Goal: Task Accomplishment & Management: Manage account settings

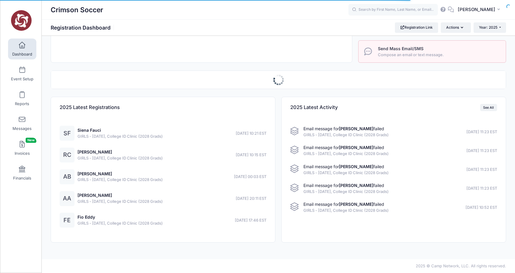
select select
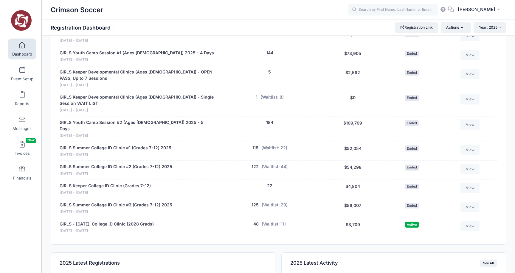
scroll to position [353, 0]
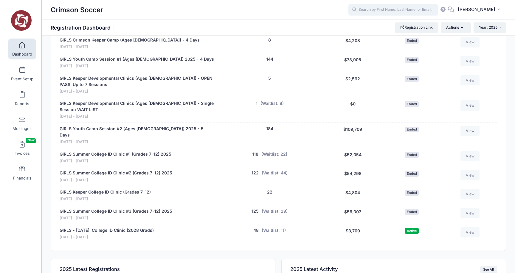
click at [372, 10] on input "text" at bounding box center [393, 10] width 89 height 12
click at [377, 27] on strong "Grace Su" at bounding box center [372, 25] width 35 height 5
type input "Grace Sullivan (GIRLS - October 11, College ID Clinic (2028 Grads), Oct-11, 202…"
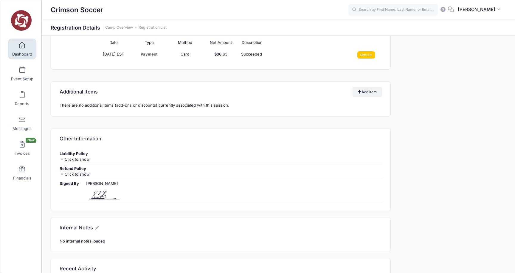
scroll to position [583, 0]
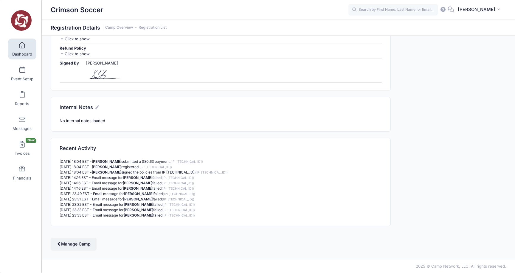
click at [98, 108] on icon at bounding box center [97, 107] width 4 height 4
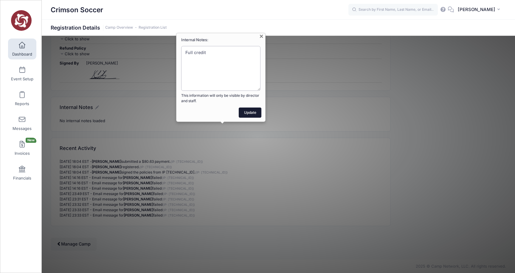
type textarea "Full credit"
click at [247, 112] on button "Update" at bounding box center [250, 112] width 23 height 10
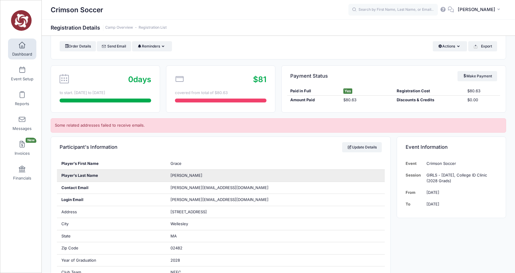
scroll to position [0, 0]
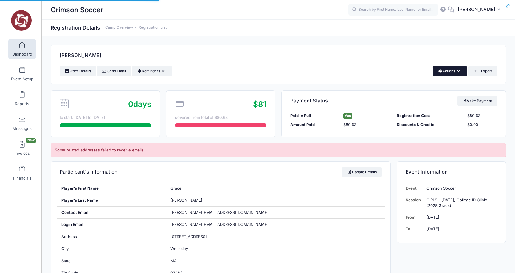
click at [458, 71] on icon "button" at bounding box center [459, 71] width 5 height 0
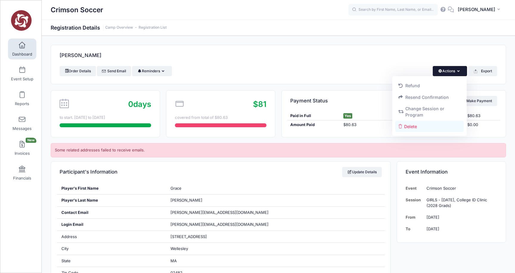
click at [414, 125] on link "Delete" at bounding box center [429, 125] width 69 height 11
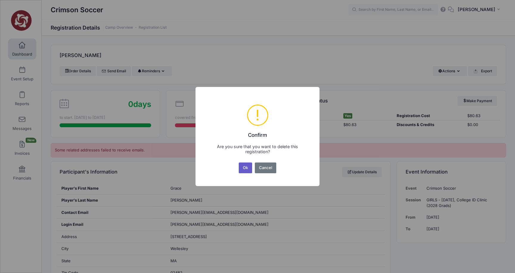
click at [247, 168] on button "Ok" at bounding box center [246, 167] width 14 height 11
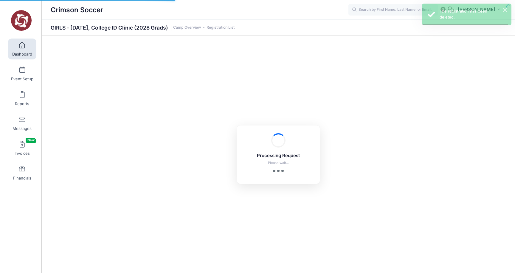
select select "10"
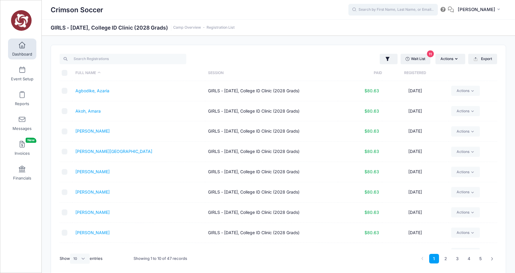
click at [376, 9] on input "text" at bounding box center [393, 10] width 89 height 12
click at [371, 25] on p "Kathryn Roh r" at bounding box center [404, 25] width 98 height 6
type input "Kathryn Rohr (GIRLS - October 11, College ID Clinic (2028 Grads), Oct-11, 2025)"
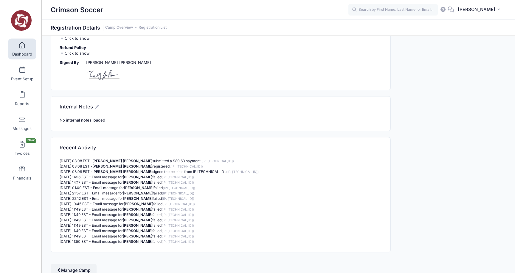
scroll to position [598, 0]
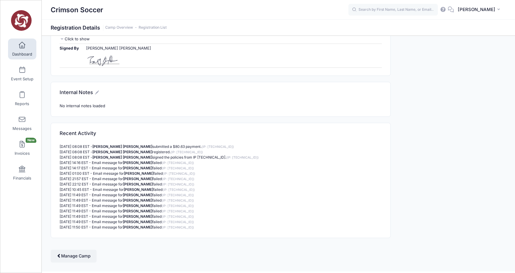
click at [98, 93] on icon at bounding box center [97, 92] width 4 height 4
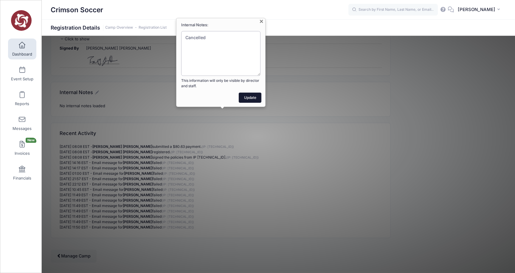
type textarea "Cancelled"
click at [251, 100] on button "Update" at bounding box center [250, 97] width 23 height 10
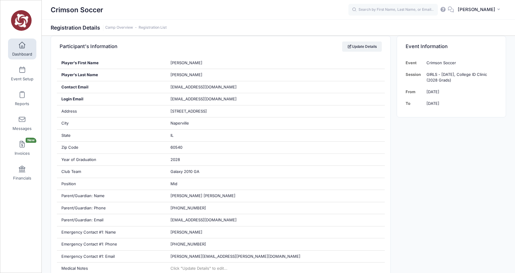
scroll to position [0, 0]
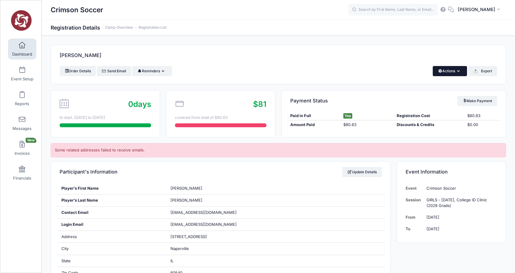
click at [454, 70] on button "Actions" at bounding box center [450, 71] width 34 height 10
click at [412, 125] on link "Delete" at bounding box center [429, 125] width 69 height 11
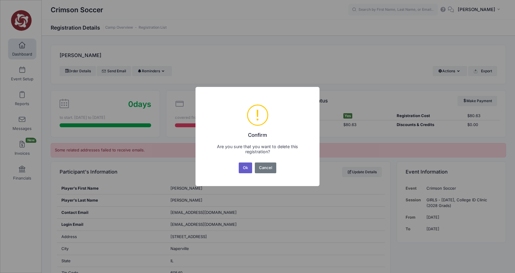
click at [243, 165] on button "Ok" at bounding box center [246, 167] width 14 height 11
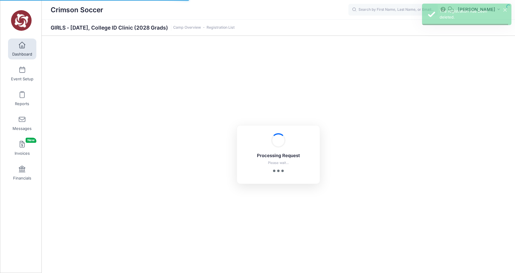
select select "10"
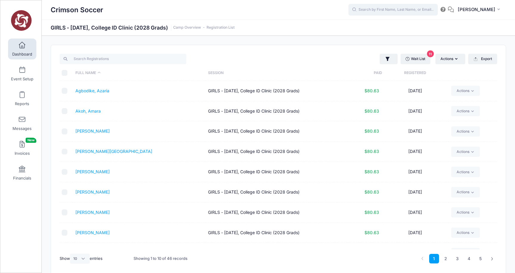
click at [410, 9] on input "text" at bounding box center [393, 10] width 89 height 12
click at [390, 24] on strong "Roberts" at bounding box center [407, 25] width 35 height 5
type input "Ellie Roberts (GIRLS - October 11, College ID Clinic (2028 Grads), Oct-11, 2025)"
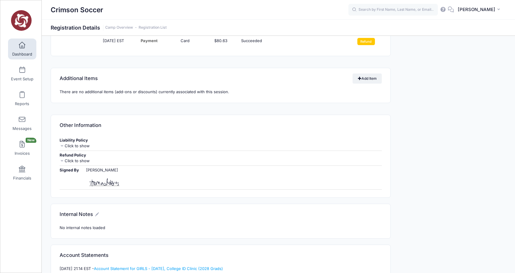
scroll to position [480, 0]
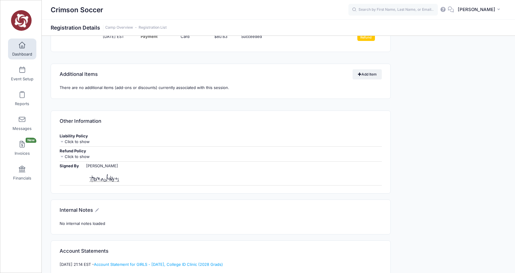
click at [97, 209] on icon at bounding box center [97, 210] width 4 height 4
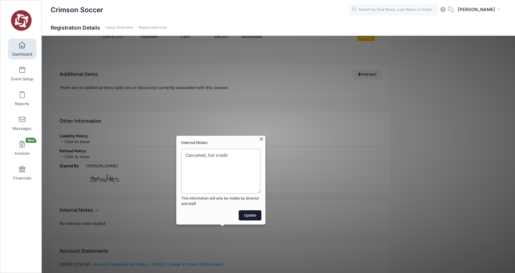
type textarea "Cancelled, full credit"
click at [249, 217] on button "Update" at bounding box center [250, 215] width 23 height 10
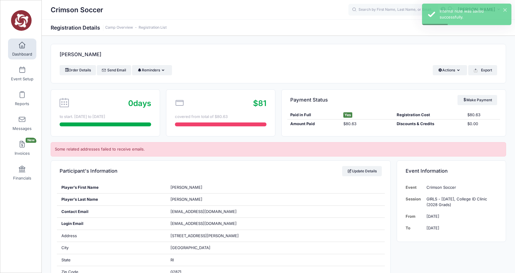
scroll to position [0, 0]
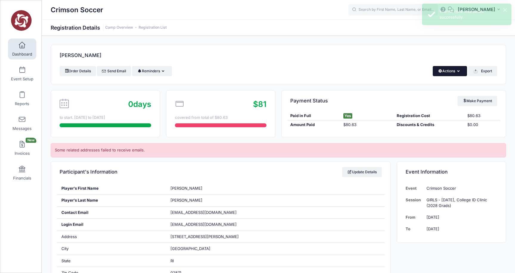
click at [457, 73] on button "Actions" at bounding box center [450, 71] width 34 height 10
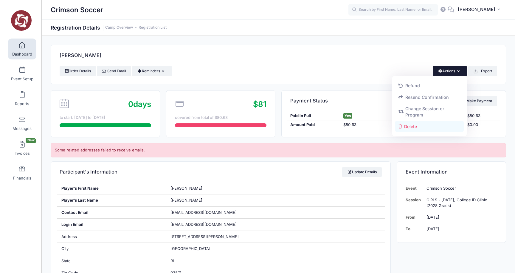
click at [414, 125] on link "Delete" at bounding box center [429, 125] width 69 height 11
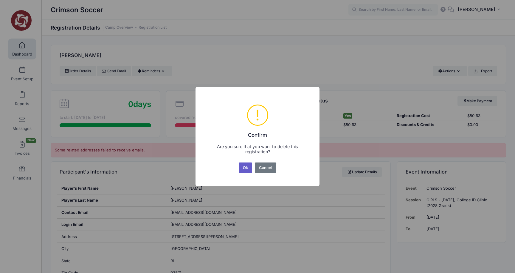
click at [246, 166] on button "Ok" at bounding box center [246, 167] width 14 height 11
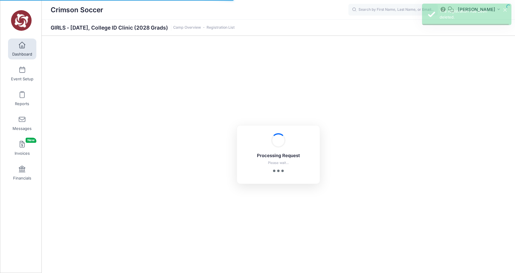
select select "10"
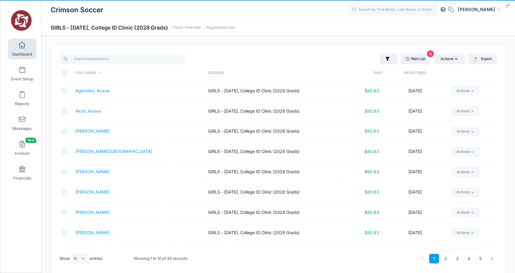
click at [22, 47] on span at bounding box center [22, 45] width 0 height 7
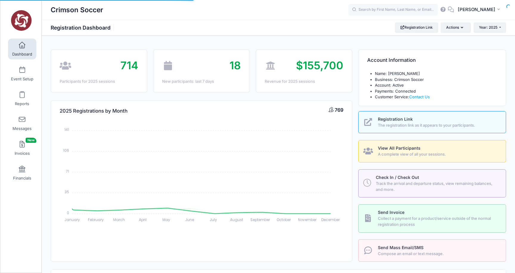
select select
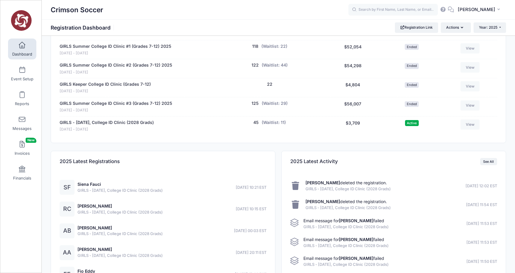
scroll to position [449, 0]
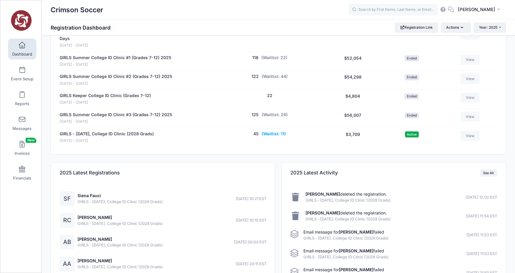
click at [274, 131] on button "(Waitlist: 11)" at bounding box center [274, 134] width 24 height 6
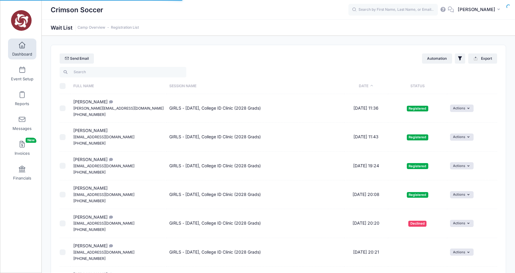
select select "50"
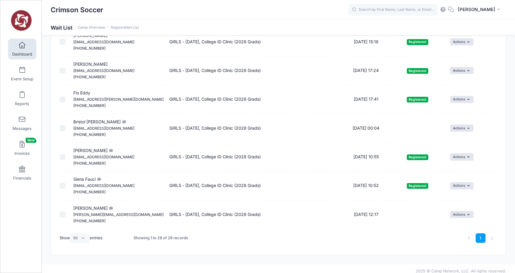
scroll to position [669, 0]
click at [21, 51] on link "Dashboard" at bounding box center [22, 48] width 28 height 21
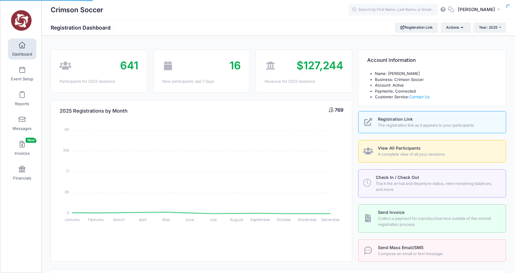
select select
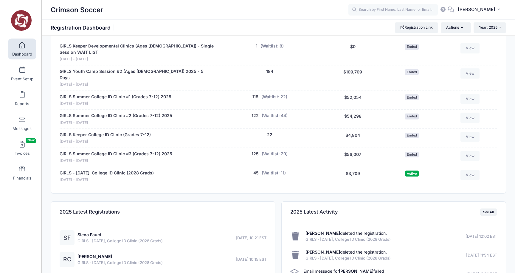
scroll to position [508, 0]
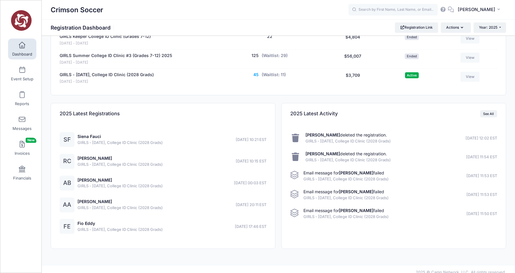
click at [258, 72] on button "45" at bounding box center [255, 75] width 5 height 6
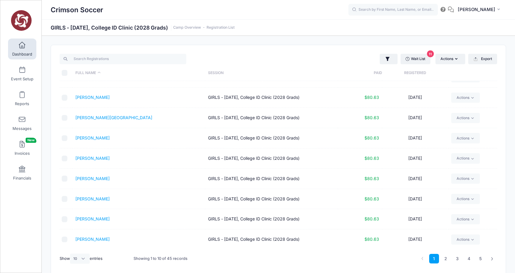
scroll to position [26, 0]
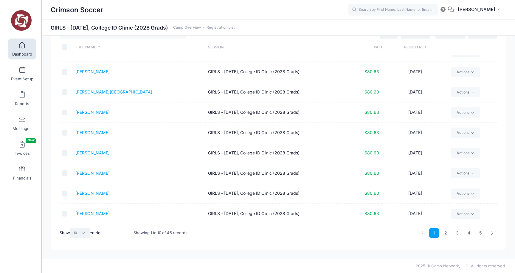
click at [83, 231] on select "All 10 25 50" at bounding box center [80, 233] width 20 height 10
select select "-1"
click at [71, 228] on select "All 10 25 50" at bounding box center [80, 233] width 20 height 10
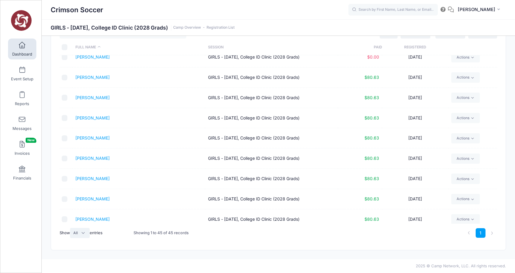
scroll to position [742, 0]
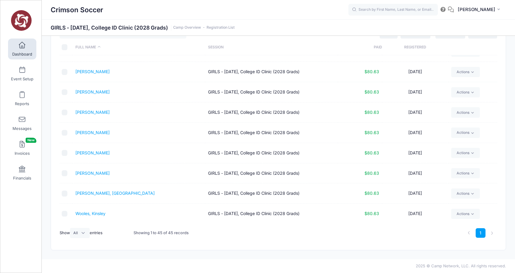
click at [412, 46] on th "Registered" at bounding box center [415, 47] width 66 height 16
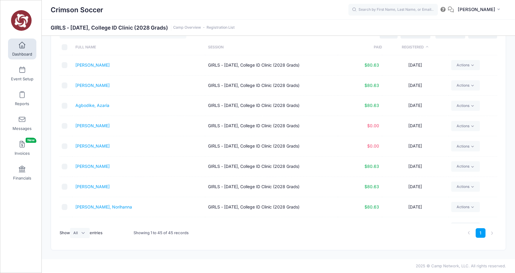
click at [413, 45] on th "Registered" at bounding box center [415, 47] width 66 height 16
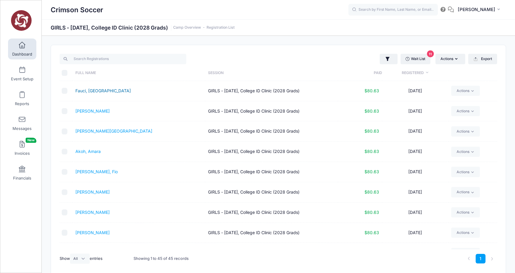
click at [92, 90] on link "Fauci, [GEOGRAPHIC_DATA]" at bounding box center [102, 90] width 55 height 5
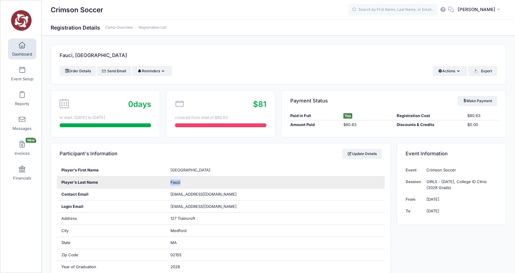
drag, startPoint x: 185, startPoint y: 182, endPoint x: 168, endPoint y: 182, distance: 16.4
click at [168, 182] on div "Fauci" at bounding box center [275, 182] width 219 height 12
copy span "Fauci"
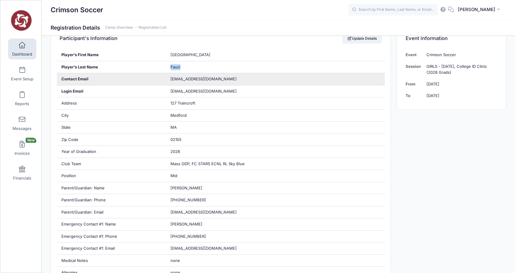
scroll to position [130, 0]
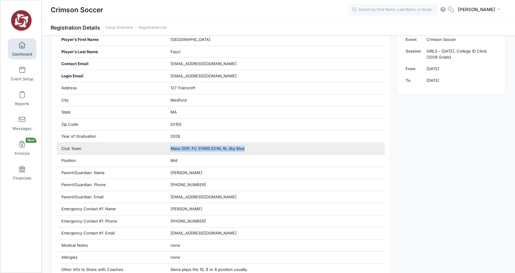
drag, startPoint x: 244, startPoint y: 149, endPoint x: 170, endPoint y: 148, distance: 74.8
click at [170, 148] on div "Mass ODP, FC STARS ECNL RL Sky Blue" at bounding box center [275, 149] width 219 height 12
copy span "Mass ODP, FC STARS ECNL RL Sky Blue"
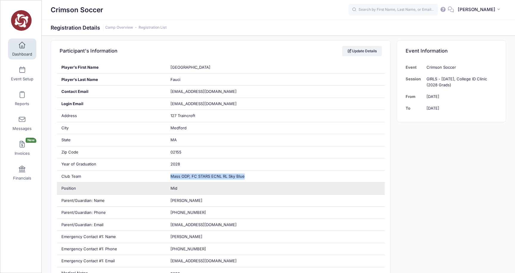
scroll to position [91, 0]
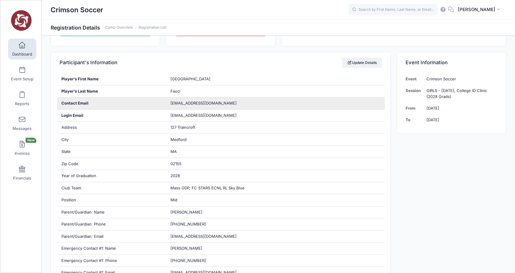
drag, startPoint x: 205, startPoint y: 100, endPoint x: 175, endPoint y: 98, distance: 29.9
click at [175, 98] on div "[EMAIL_ADDRESS][DOMAIN_NAME]" at bounding box center [275, 103] width 219 height 12
drag, startPoint x: 207, startPoint y: 102, endPoint x: 171, endPoint y: 101, distance: 36.4
click at [171, 101] on div "[EMAIL_ADDRESS][DOMAIN_NAME]" at bounding box center [275, 103] width 219 height 12
copy span "[EMAIL_ADDRESS][DOMAIN_NAME]"
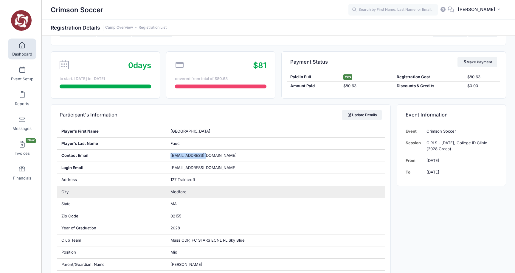
scroll to position [0, 0]
